Goal: Navigation & Orientation: Find specific page/section

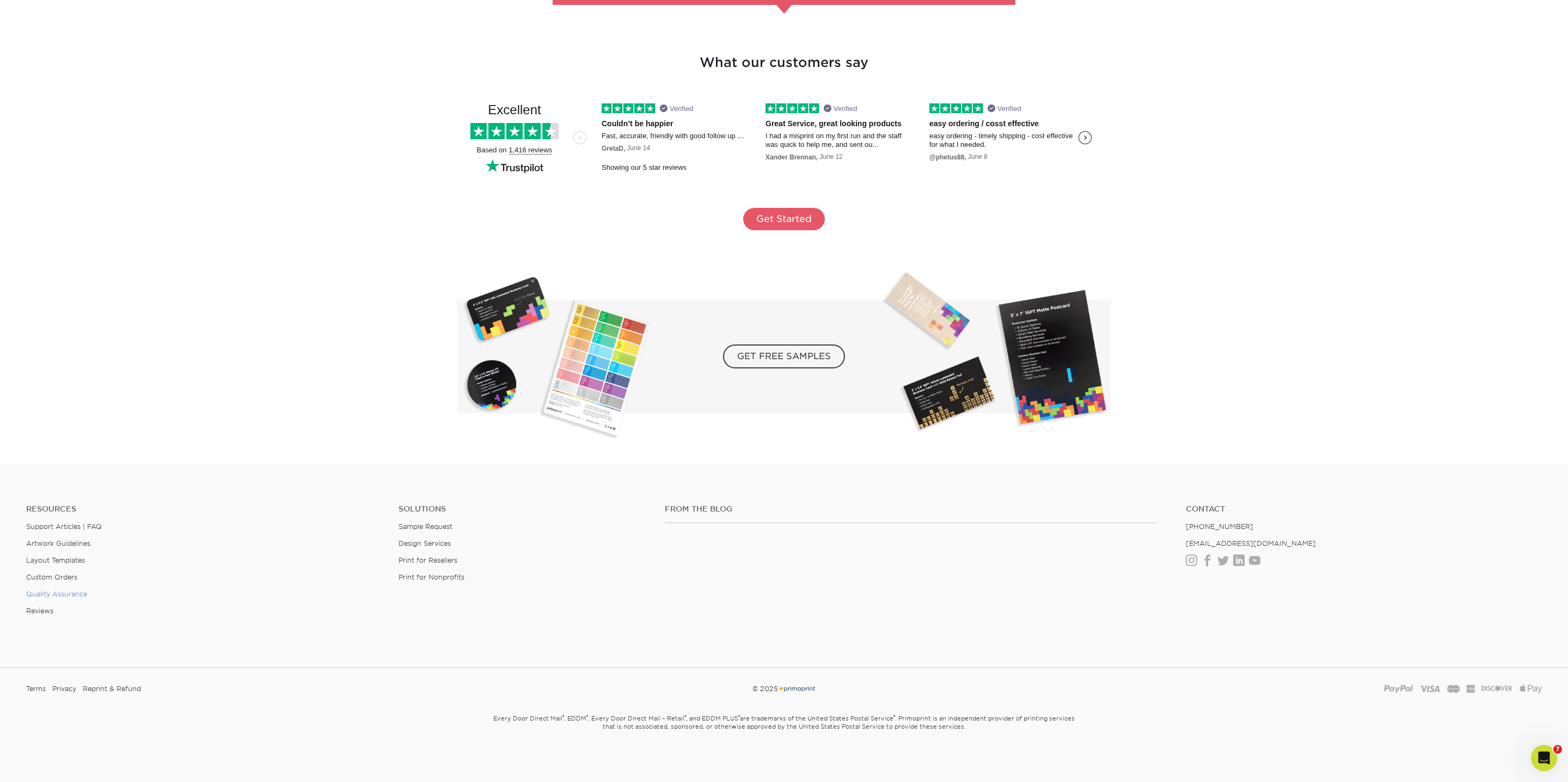
click at [67, 590] on link "Quality Assurance" at bounding box center [56, 594] width 61 height 8
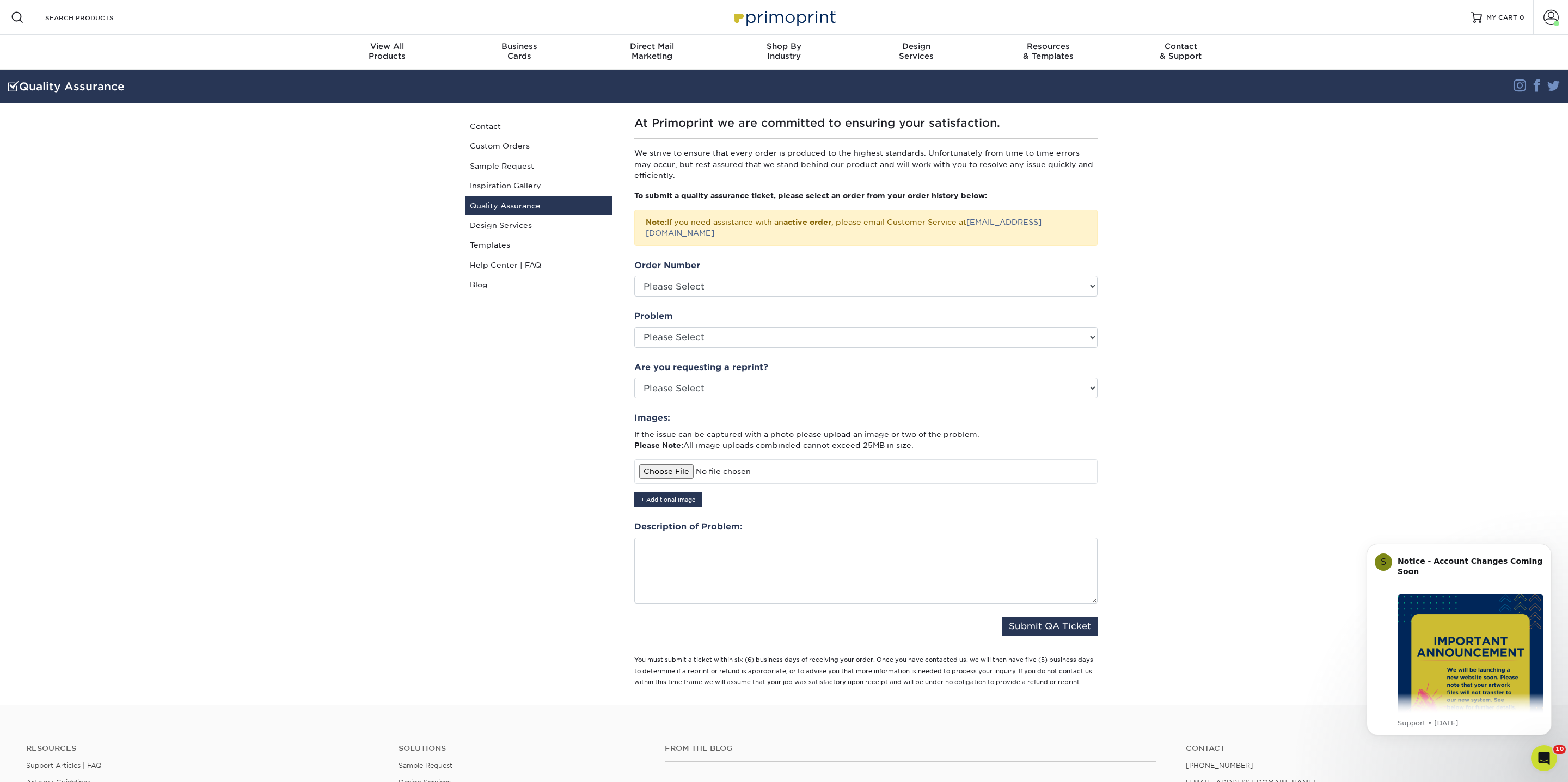
click at [790, 17] on img at bounding box center [784, 17] width 109 height 23
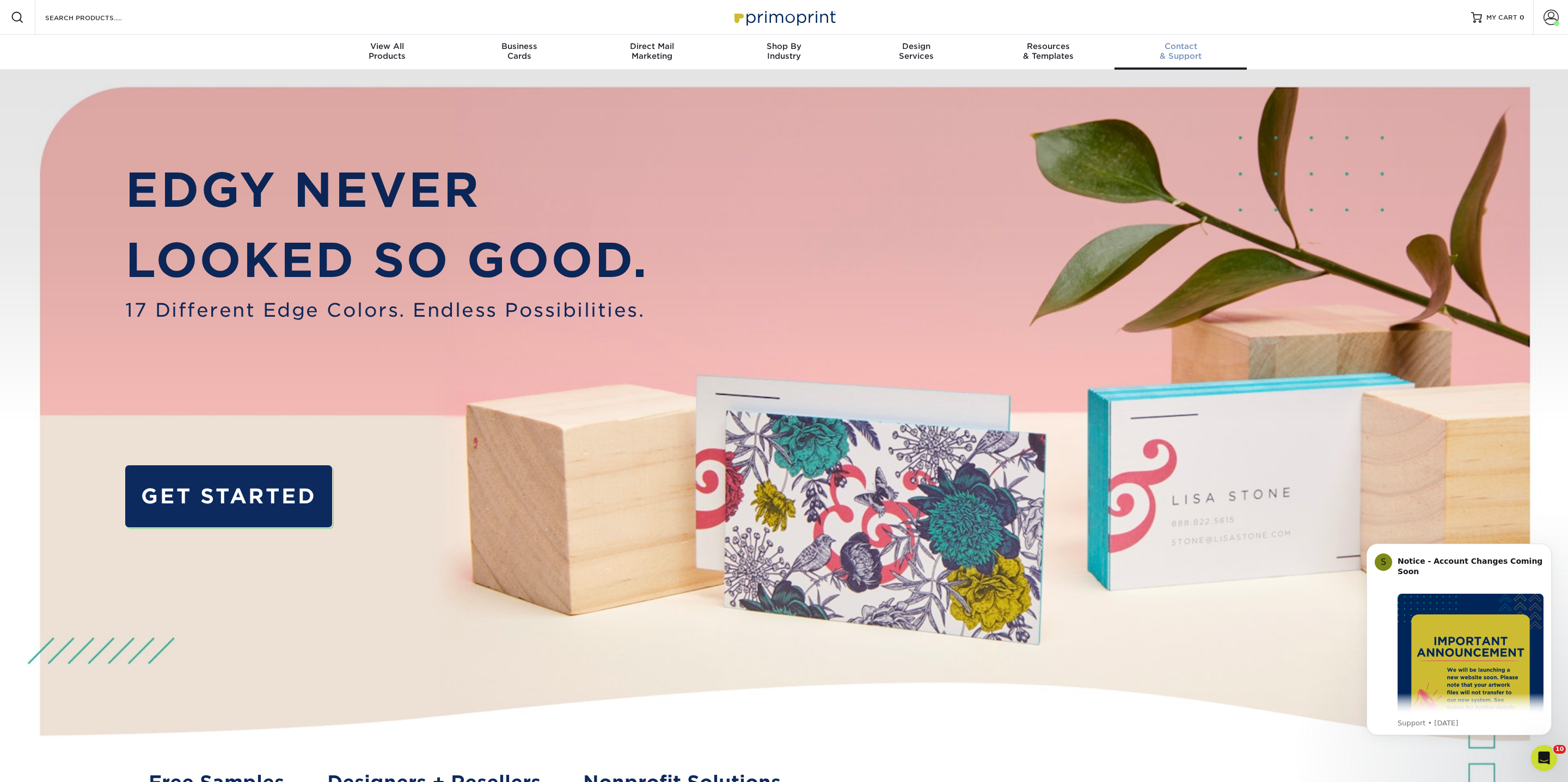
click at [1170, 59] on div "Contact & Support" at bounding box center [1180, 51] width 132 height 19
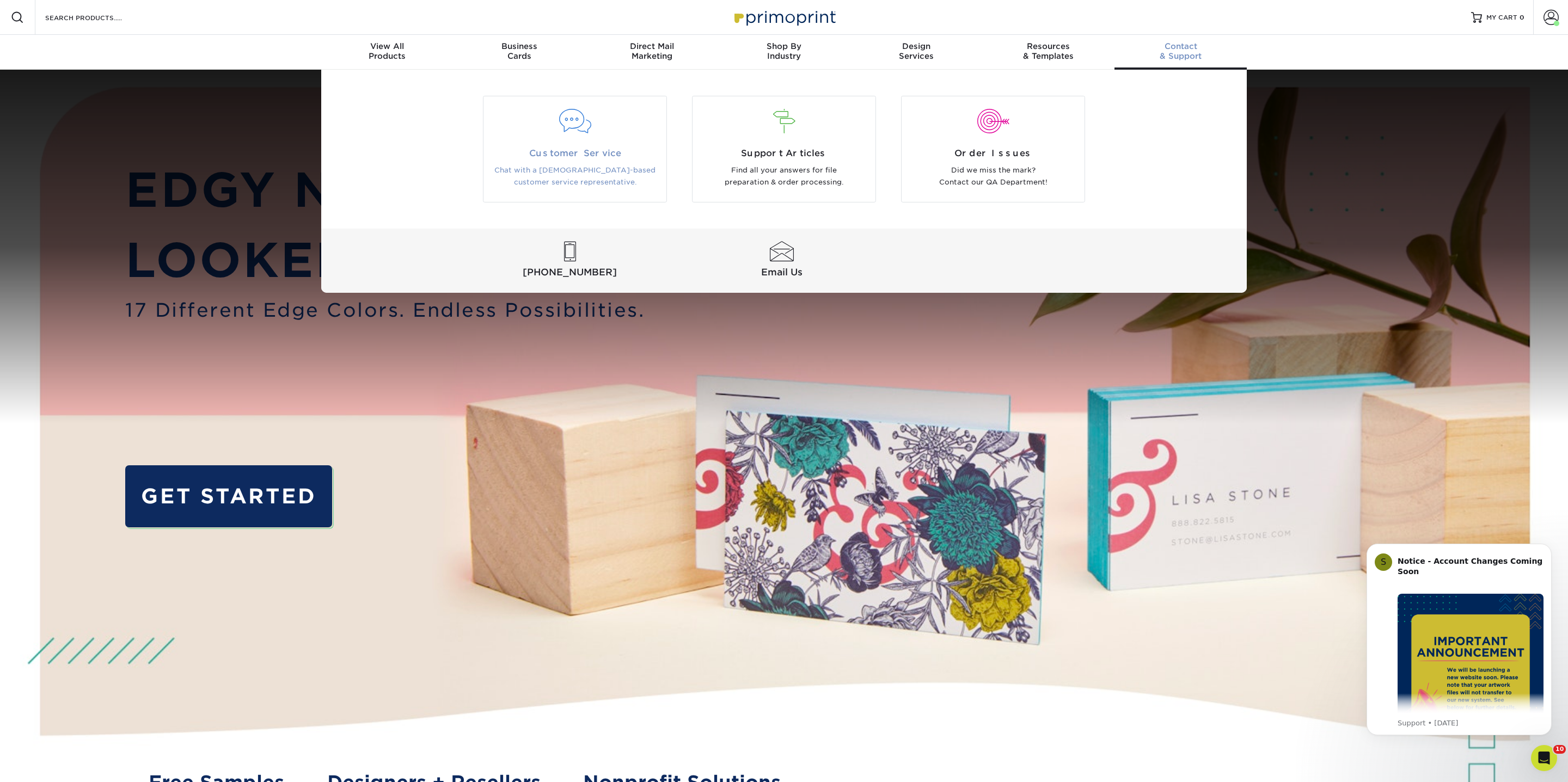
click at [573, 147] on span "Customer Service" at bounding box center [575, 154] width 167 height 13
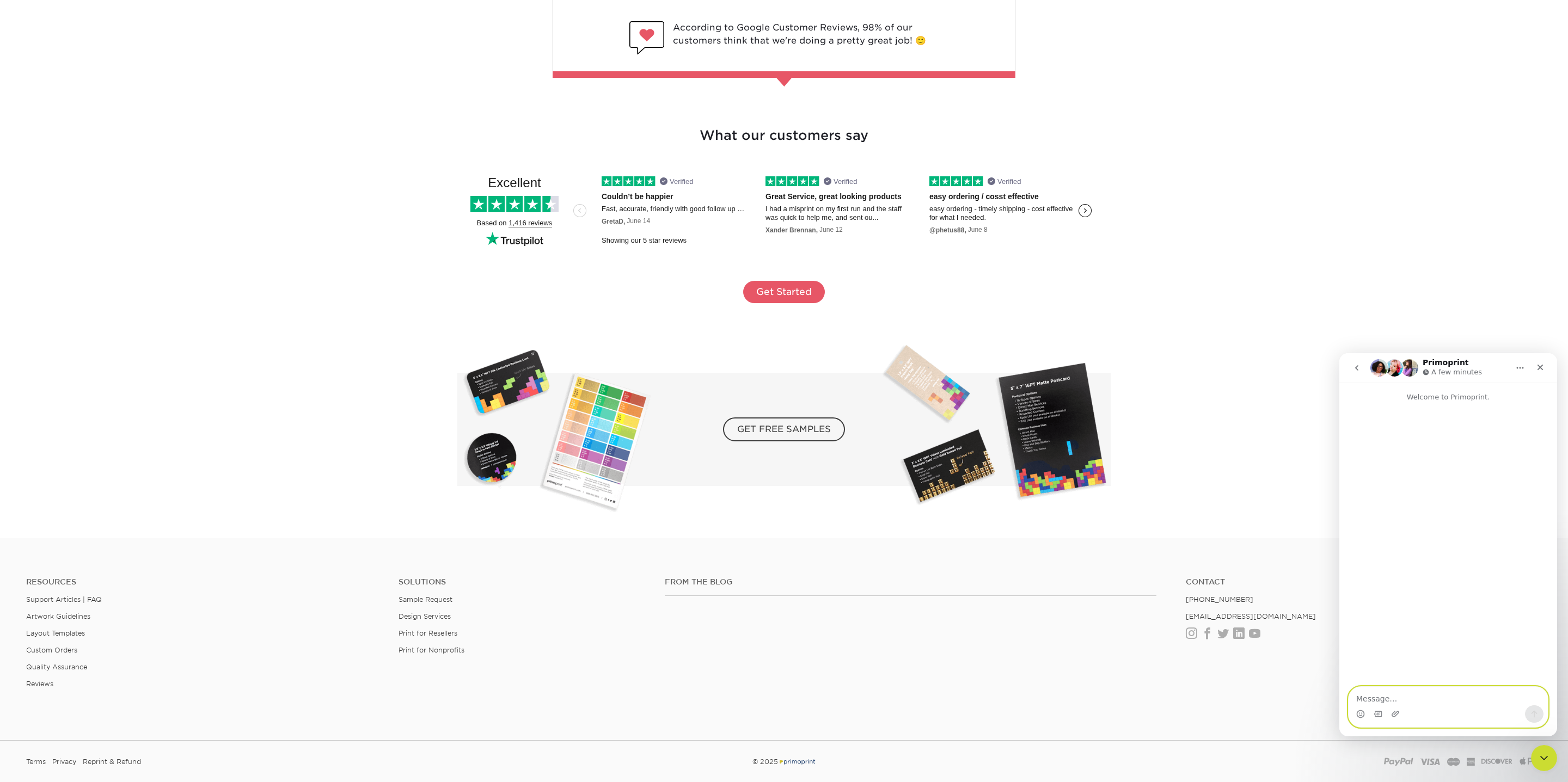
scroll to position [2008, 0]
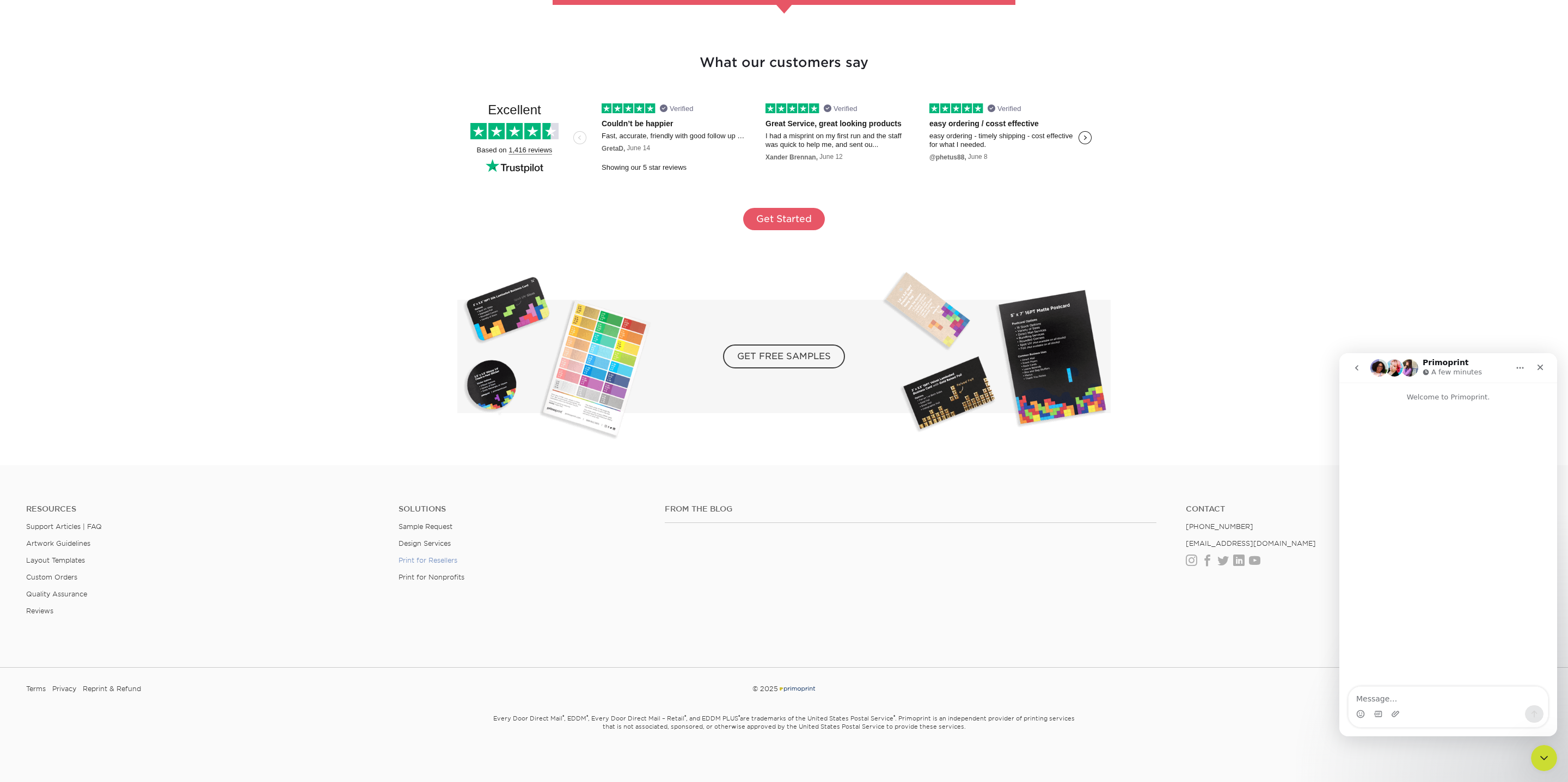
click at [433, 557] on link "Print for Resellers" at bounding box center [428, 560] width 59 height 8
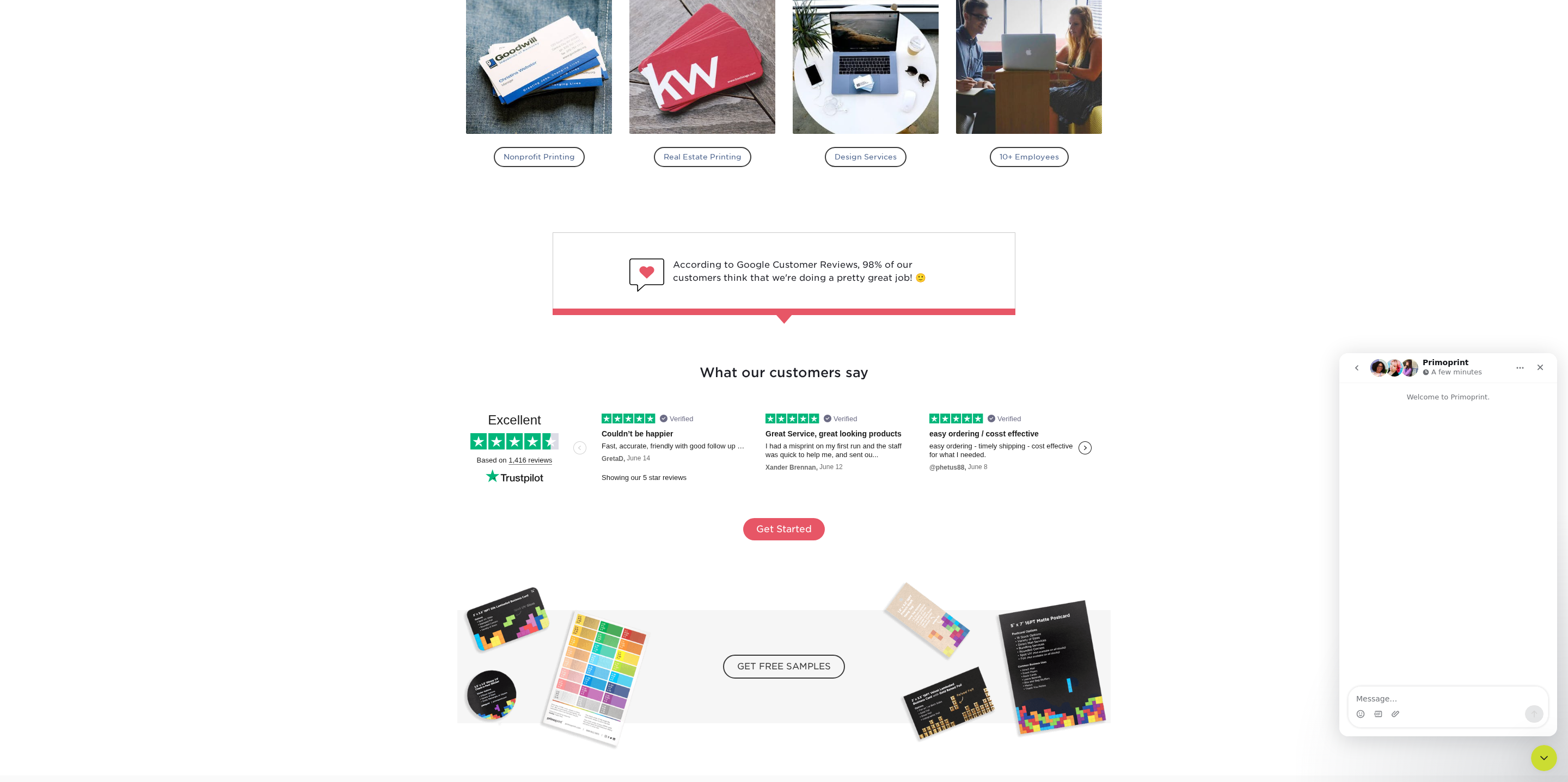
scroll to position [2008, 0]
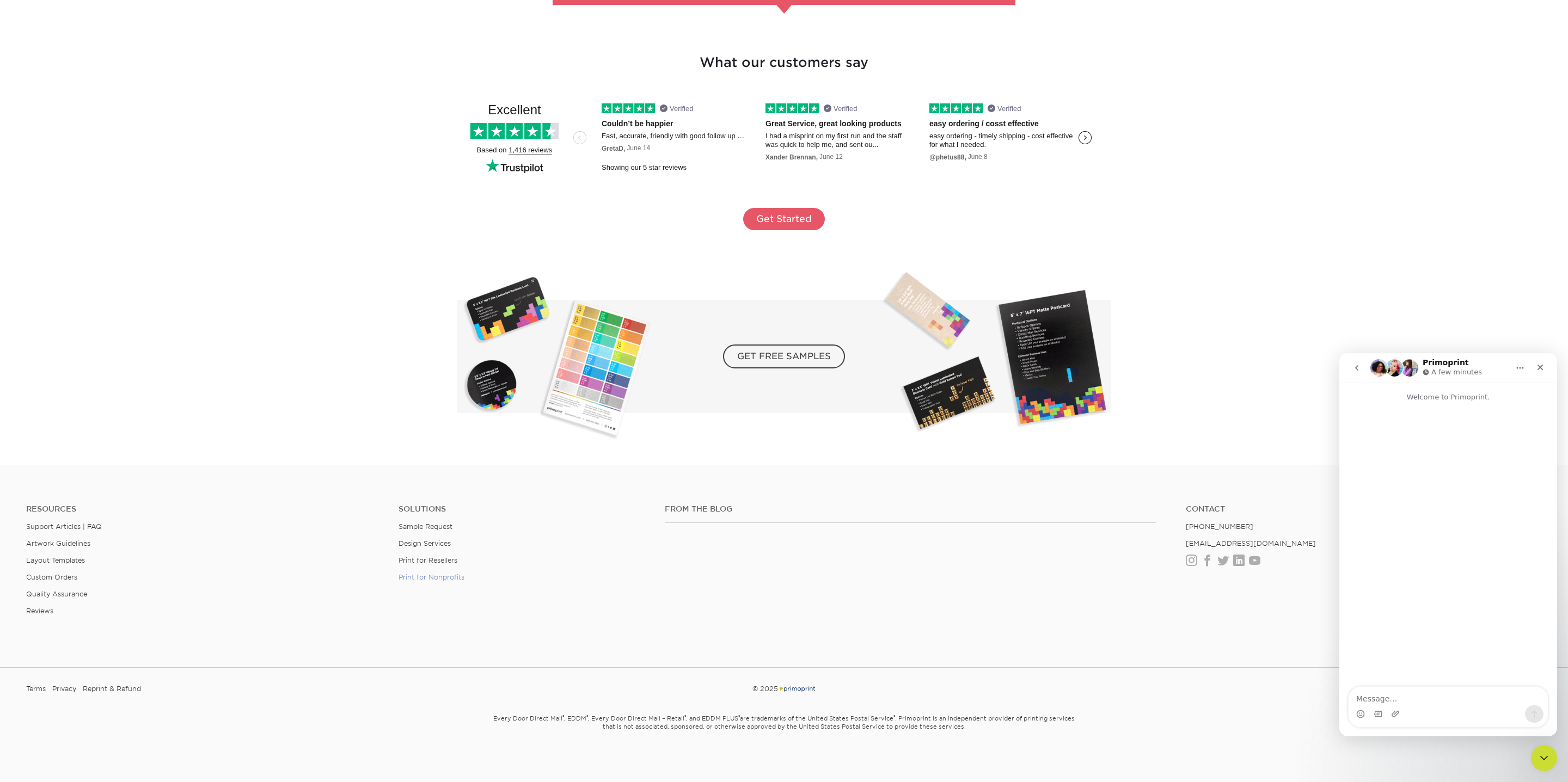
click at [429, 576] on link "Print for Nonprofits" at bounding box center [431, 577] width 66 height 8
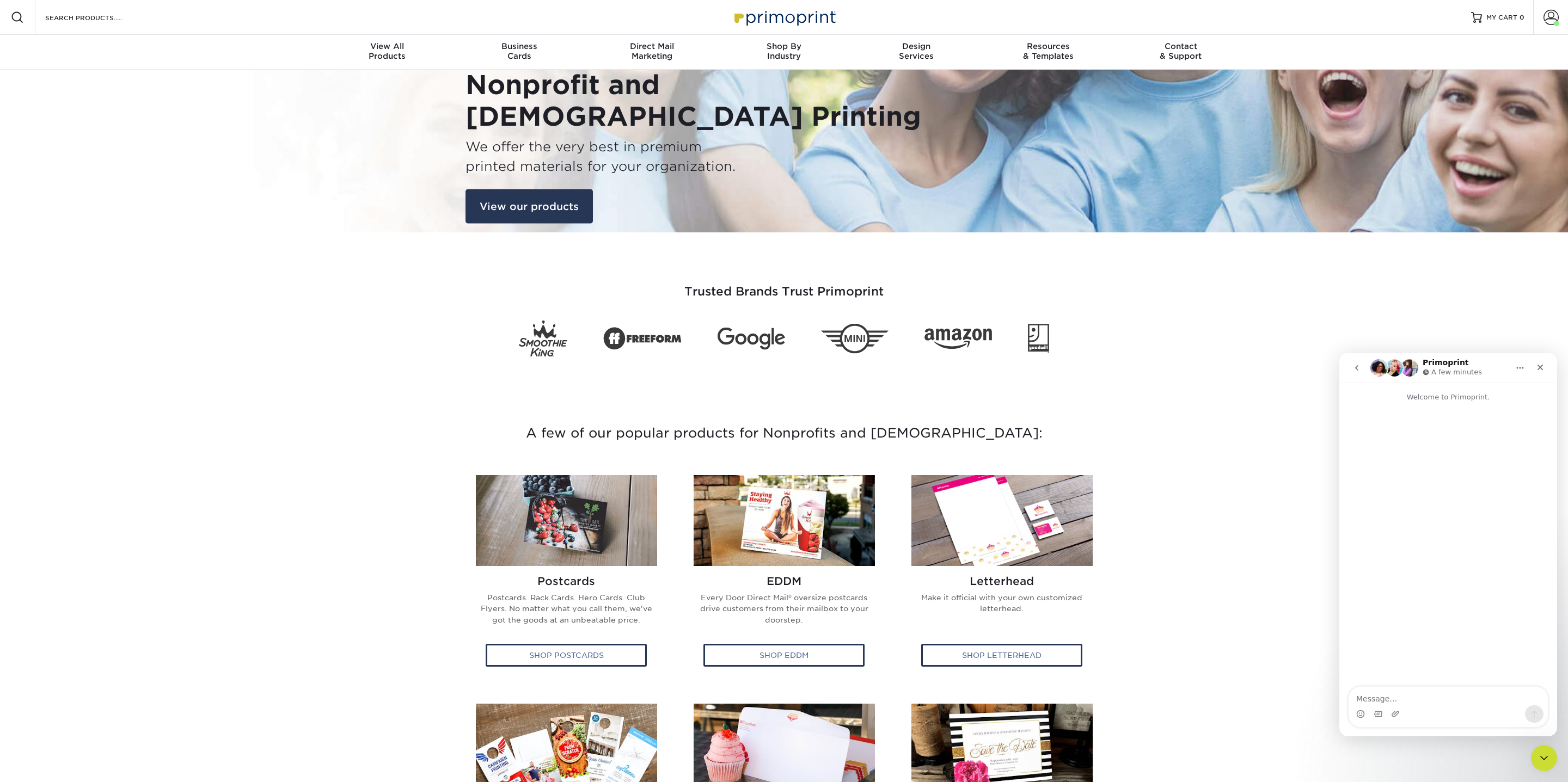
click at [517, 220] on link "View our products" at bounding box center [529, 206] width 127 height 35
click at [1540, 367] on icon "Close" at bounding box center [1540, 367] width 6 height 6
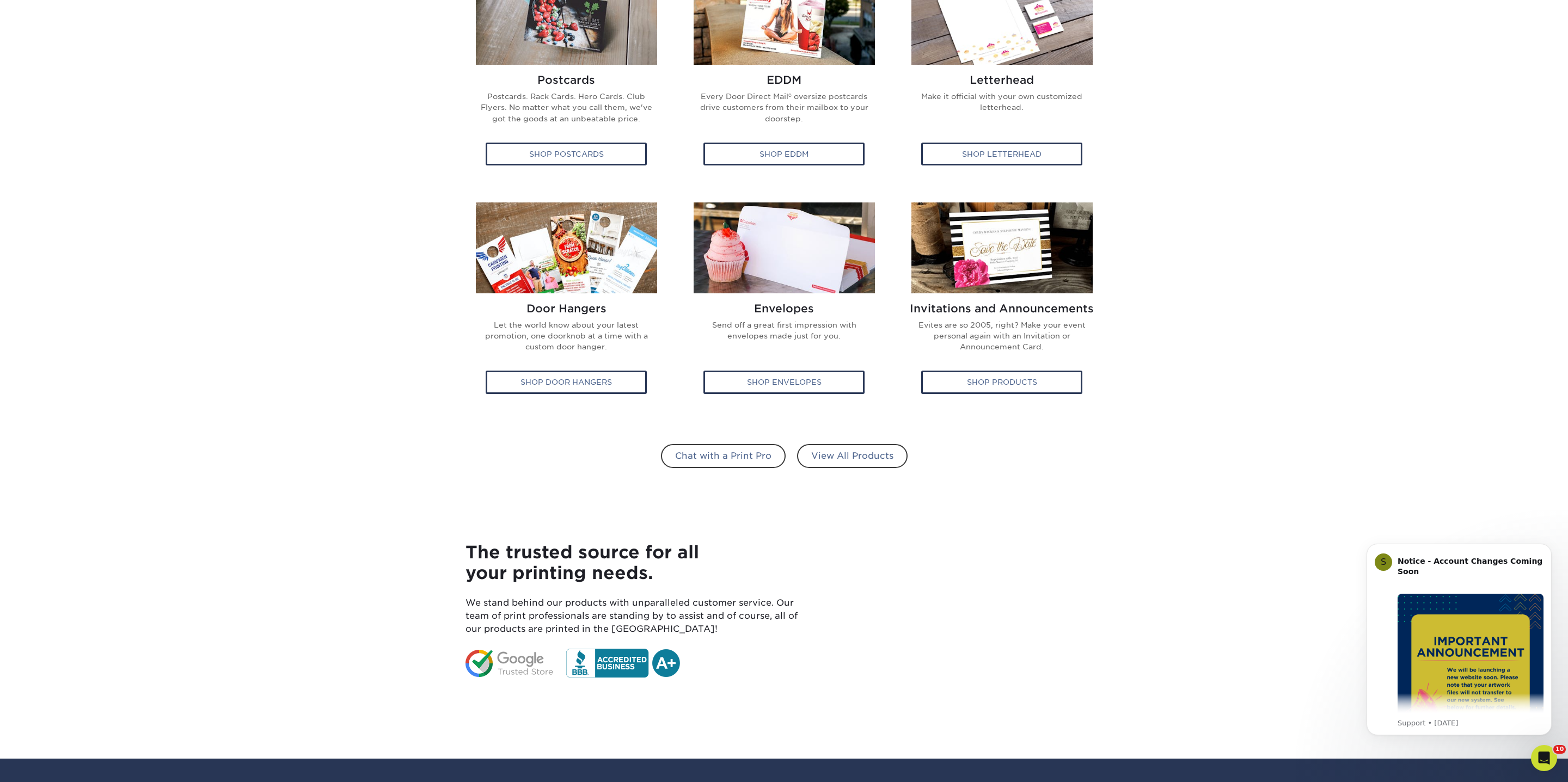
scroll to position [596, 0]
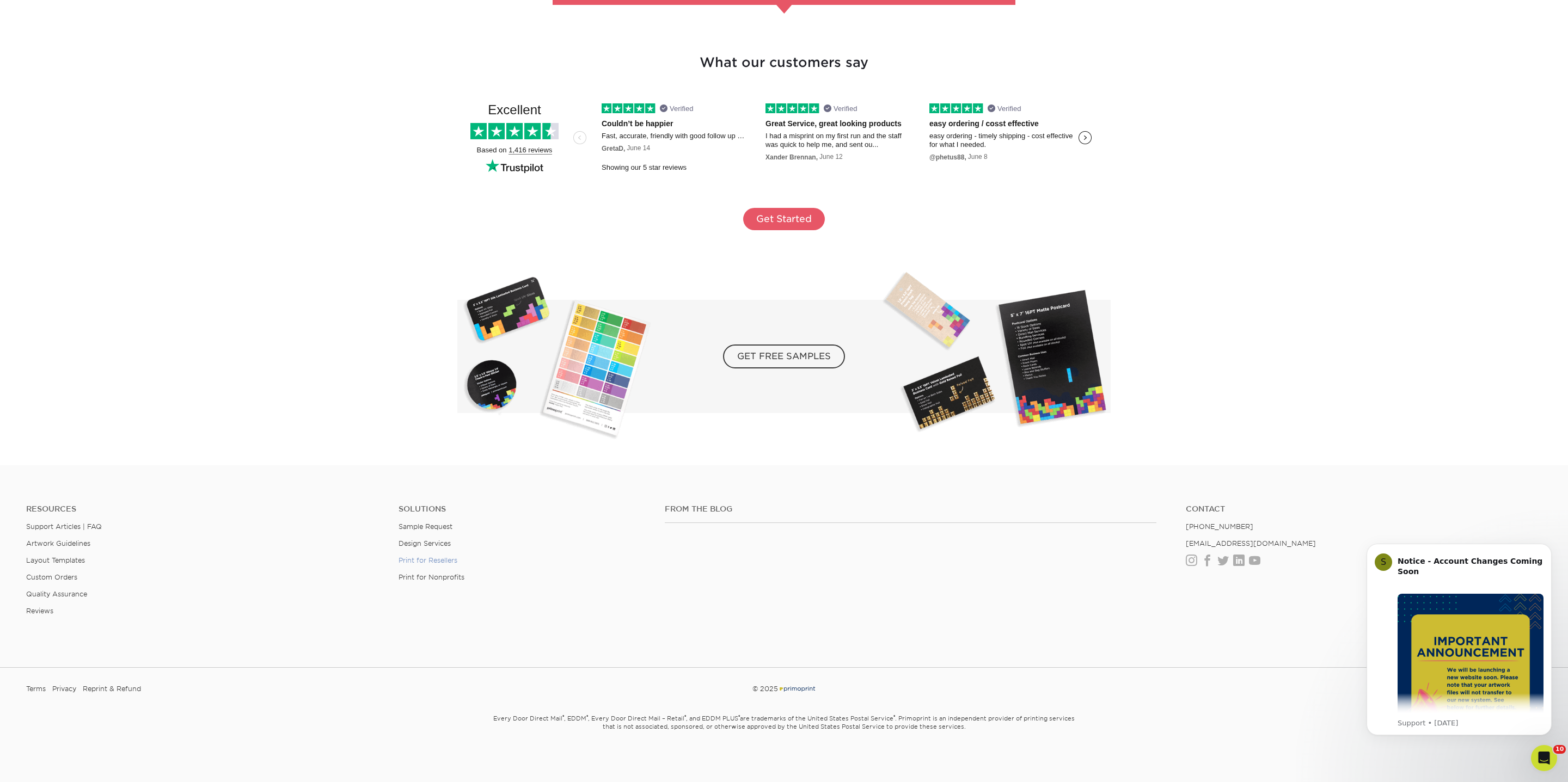
click at [428, 558] on link "Print for Resellers" at bounding box center [428, 560] width 59 height 8
